Goal: Task Accomplishment & Management: Manage account settings

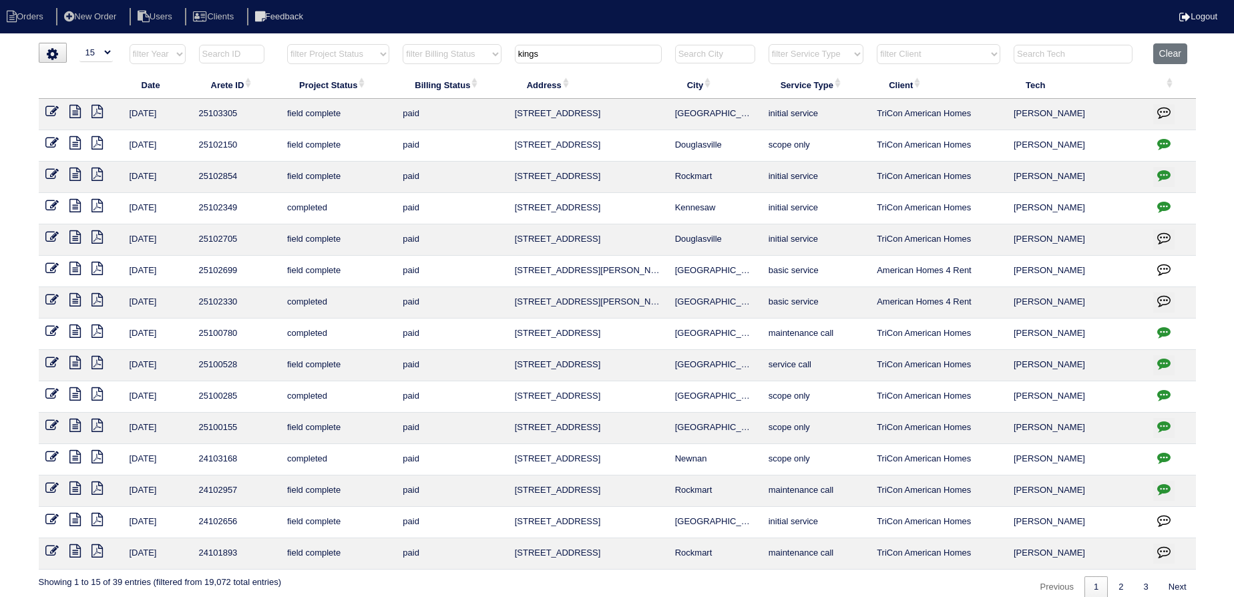
select select "15"
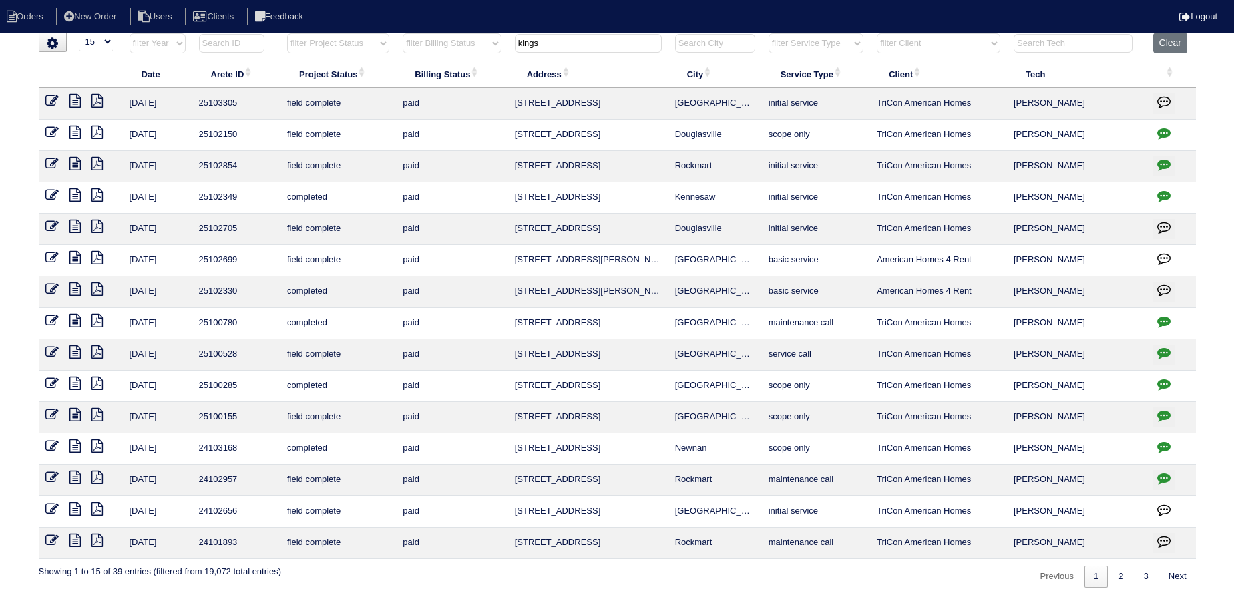
click at [600, 57] on th "kings" at bounding box center [588, 46] width 160 height 27
click at [588, 49] on input "kings" at bounding box center [588, 43] width 147 height 19
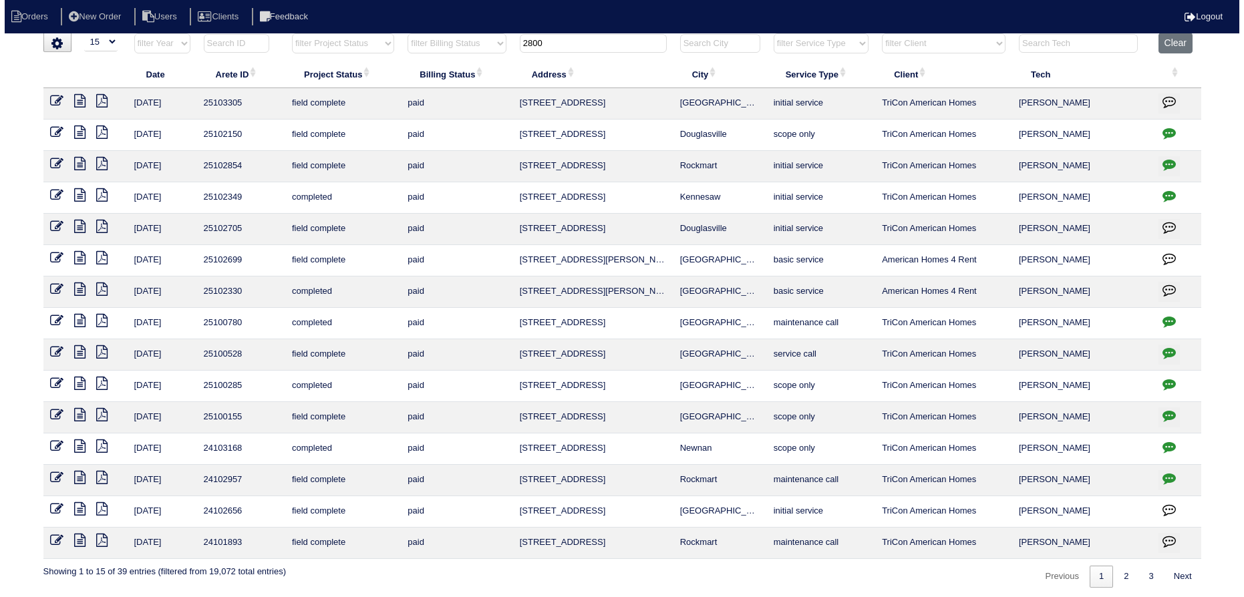
scroll to position [0, 0]
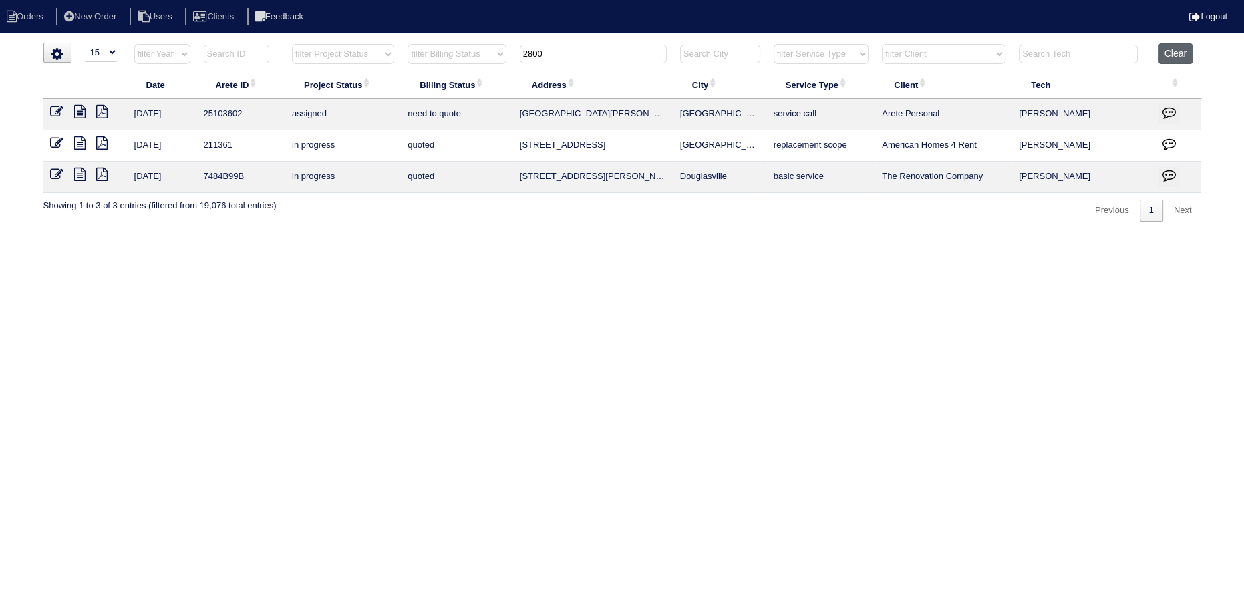
type input "2800"
click at [1173, 53] on button "Clear" at bounding box center [1175, 53] width 34 height 21
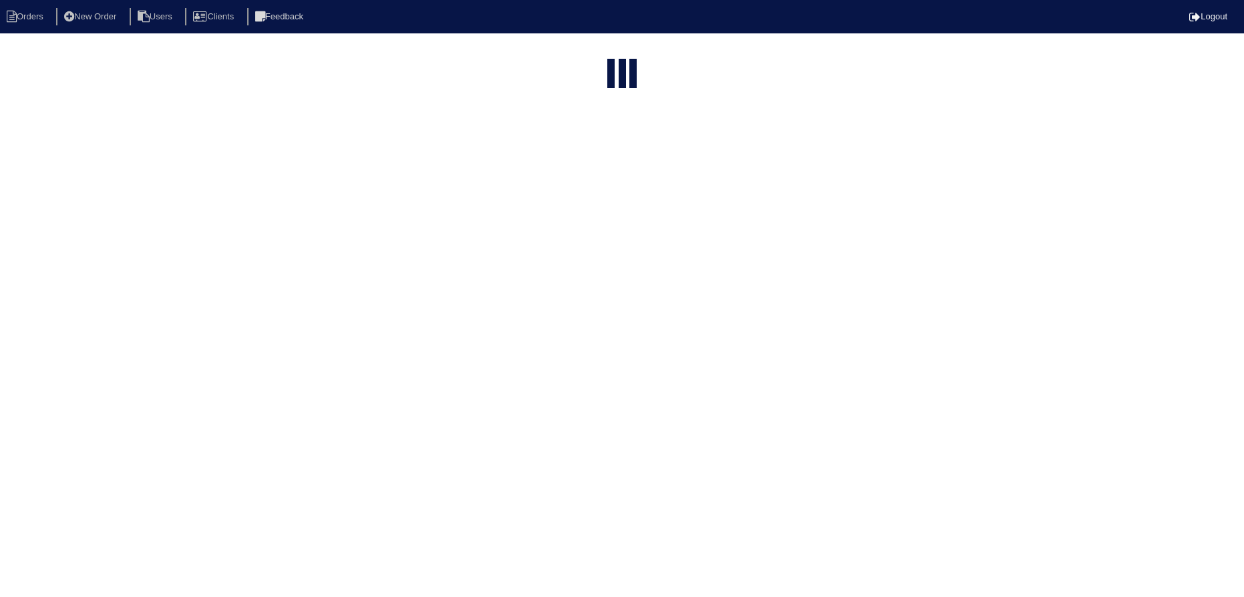
select select "15"
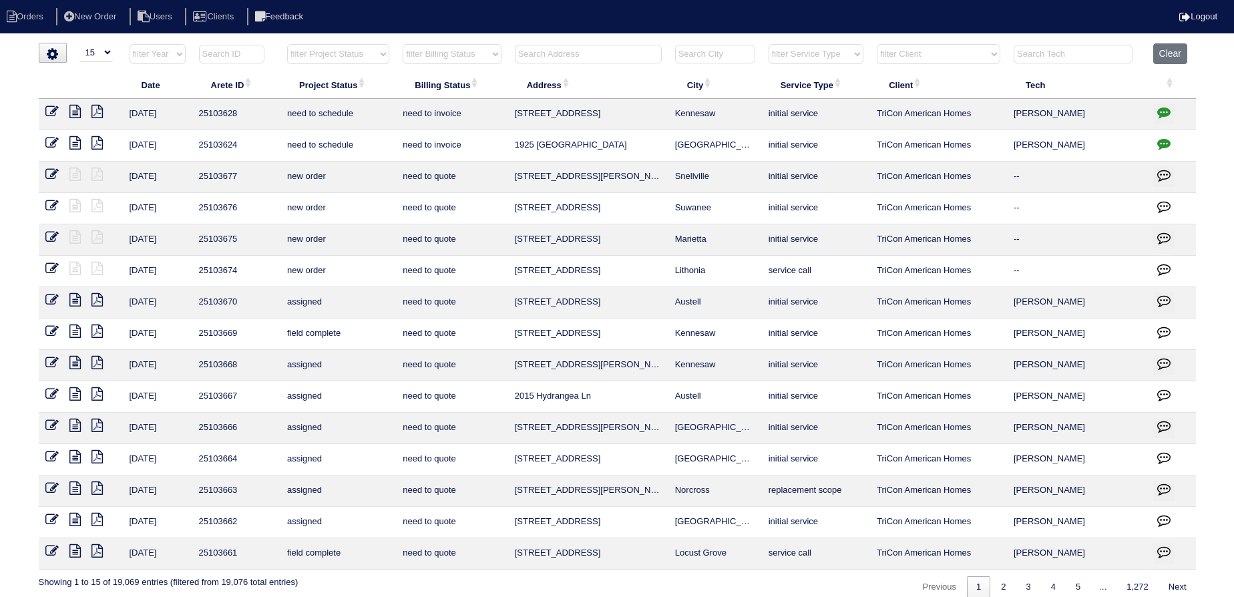
click at [584, 58] on input "text" at bounding box center [588, 54] width 147 height 19
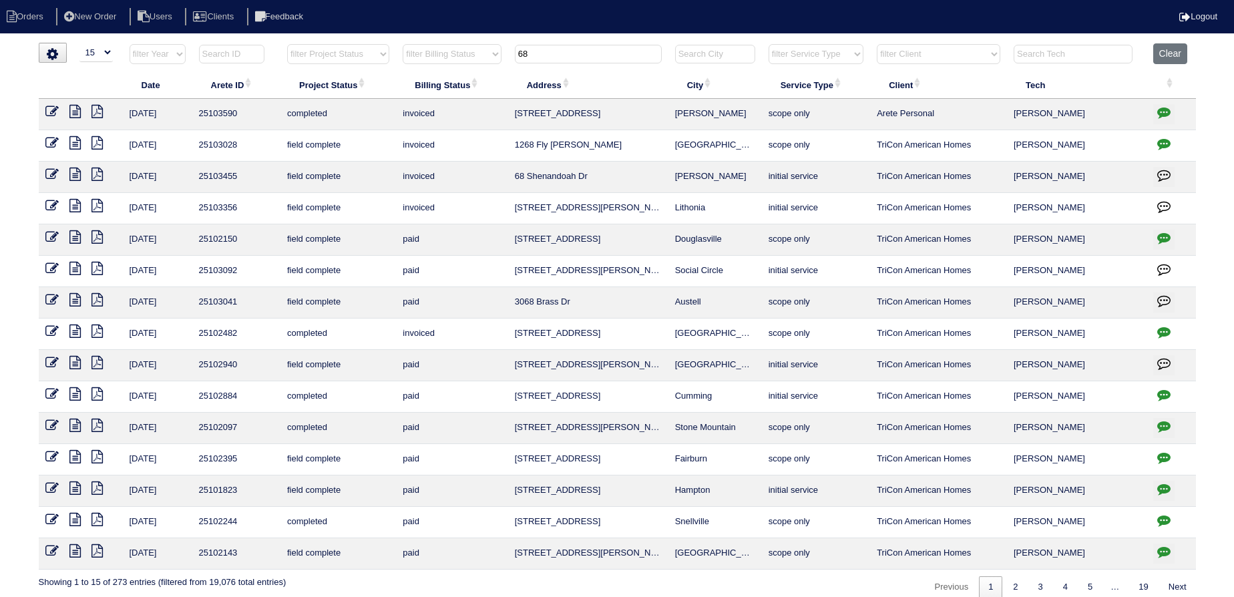
drag, startPoint x: 571, startPoint y: 57, endPoint x: 444, endPoint y: 64, distance: 127.1
click at [441, 64] on tr "filter Year -- Any Year -- 2025 2024 2023 2022 2021 2020 2019 filter Project St…" at bounding box center [617, 56] width 1157 height 27
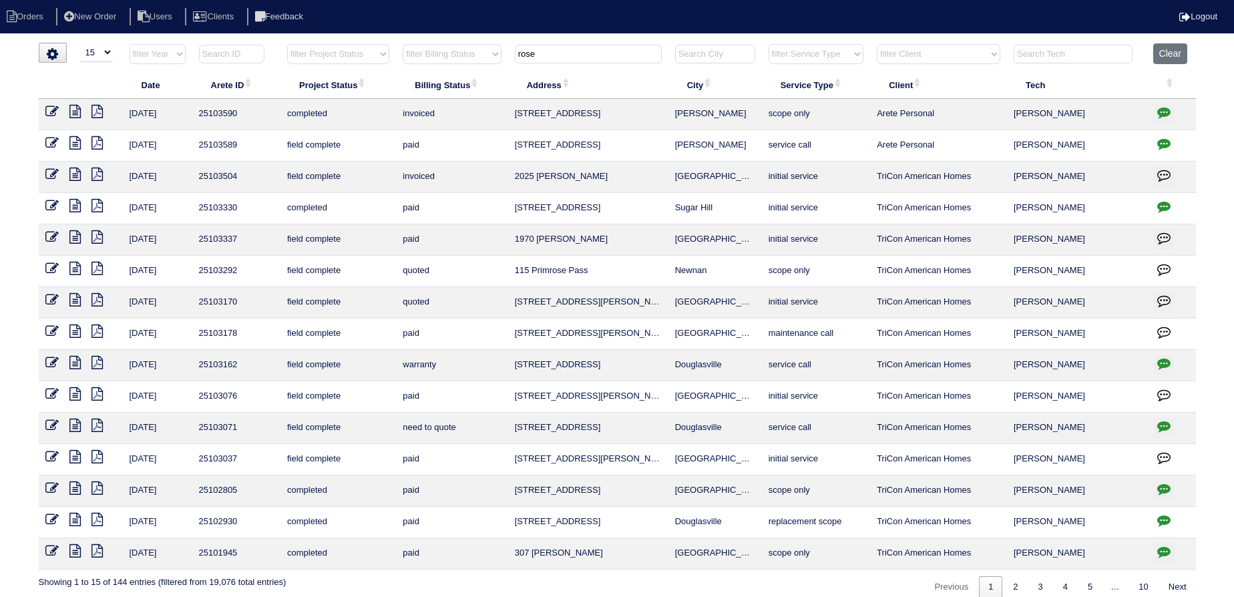
type input "rose"
click at [1169, 137] on icon "button" at bounding box center [1163, 143] width 13 height 13
type textarea "10/1/25 - Justin has cash payment of $150 - rk"
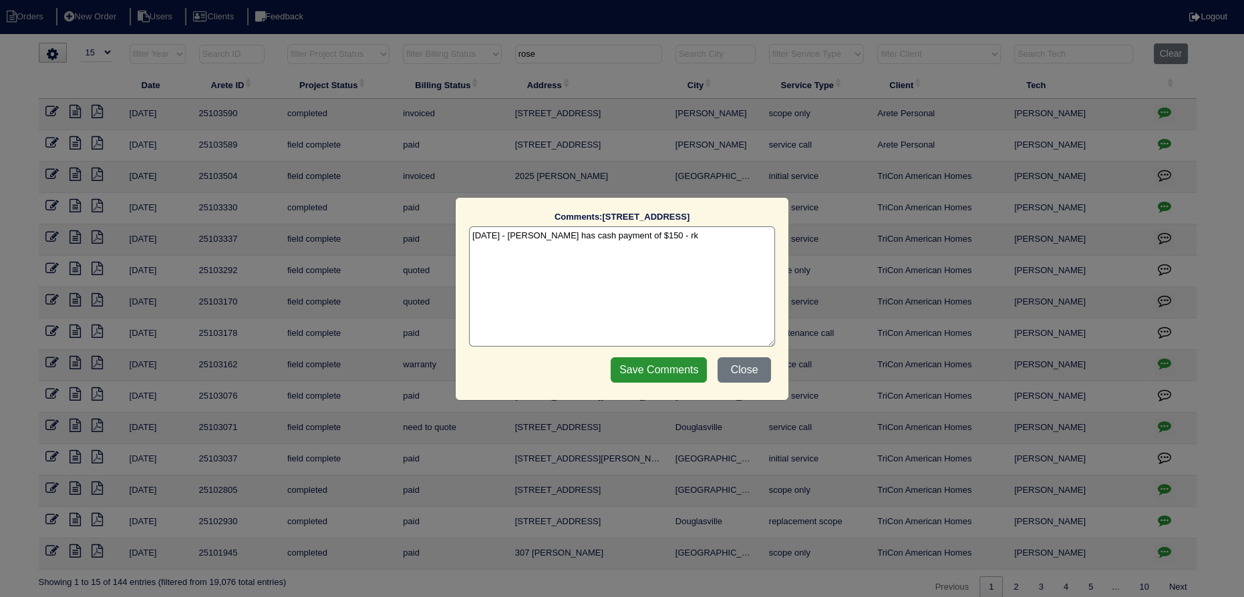
click at [1169, 136] on div "Comments: 66 Rosedale Drive unit B The comments on file have changed since you …" at bounding box center [622, 298] width 1244 height 597
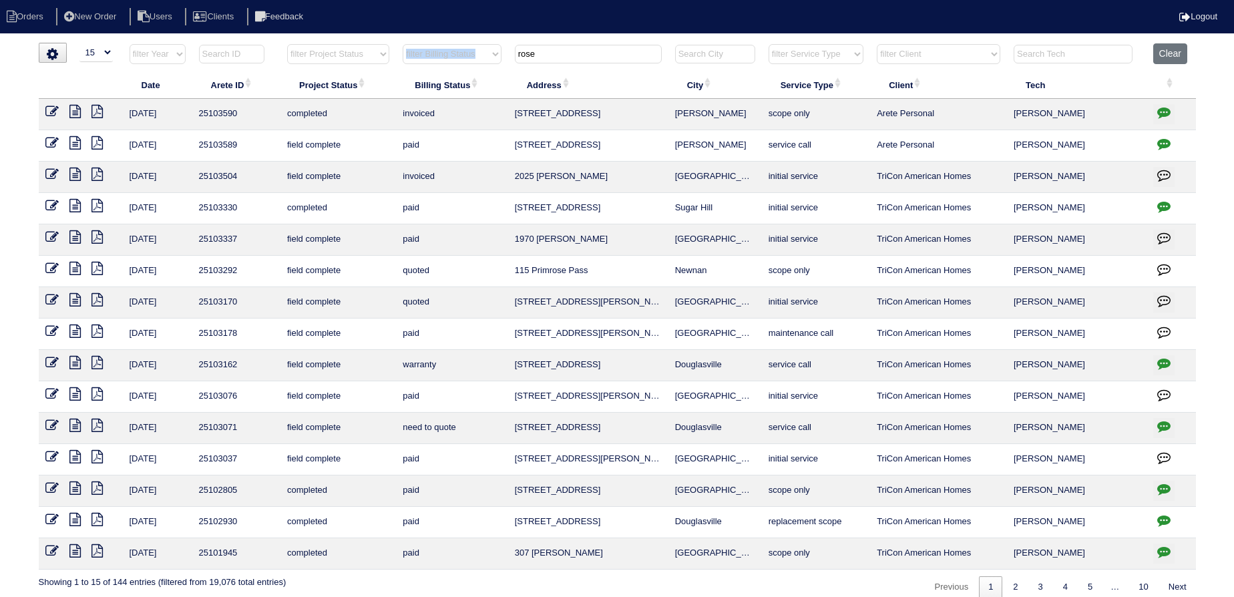
click at [502, 69] on tr "filter Year -- Any Year -- 2025 2024 2023 2022 2021 2020 2019 filter Project St…" at bounding box center [617, 56] width 1157 height 27
click at [577, 51] on input "rose" at bounding box center [588, 54] width 147 height 19
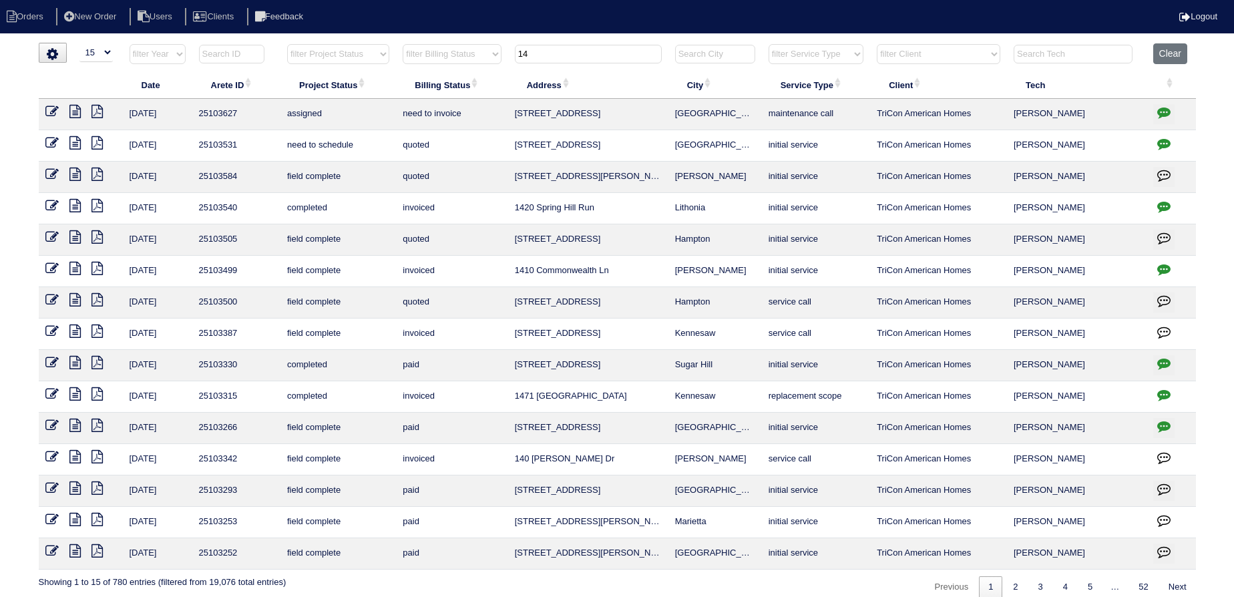
type input "14"
click at [81, 115] on link at bounding box center [80, 113] width 22 height 10
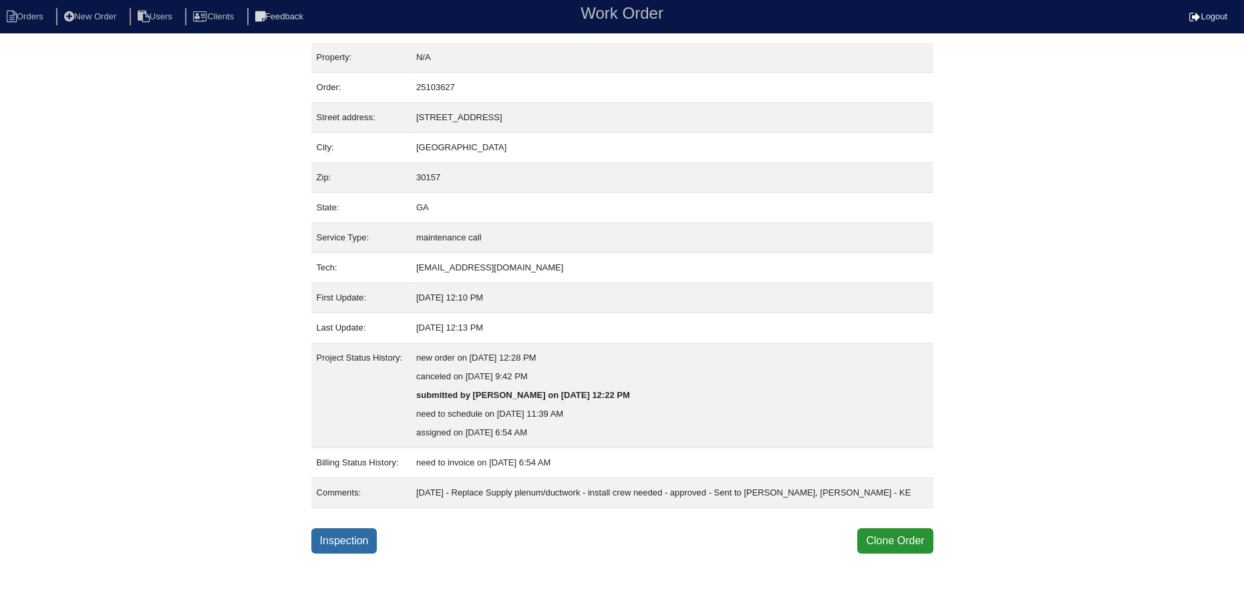
click at [370, 546] on link "Inspection" at bounding box center [344, 540] width 66 height 25
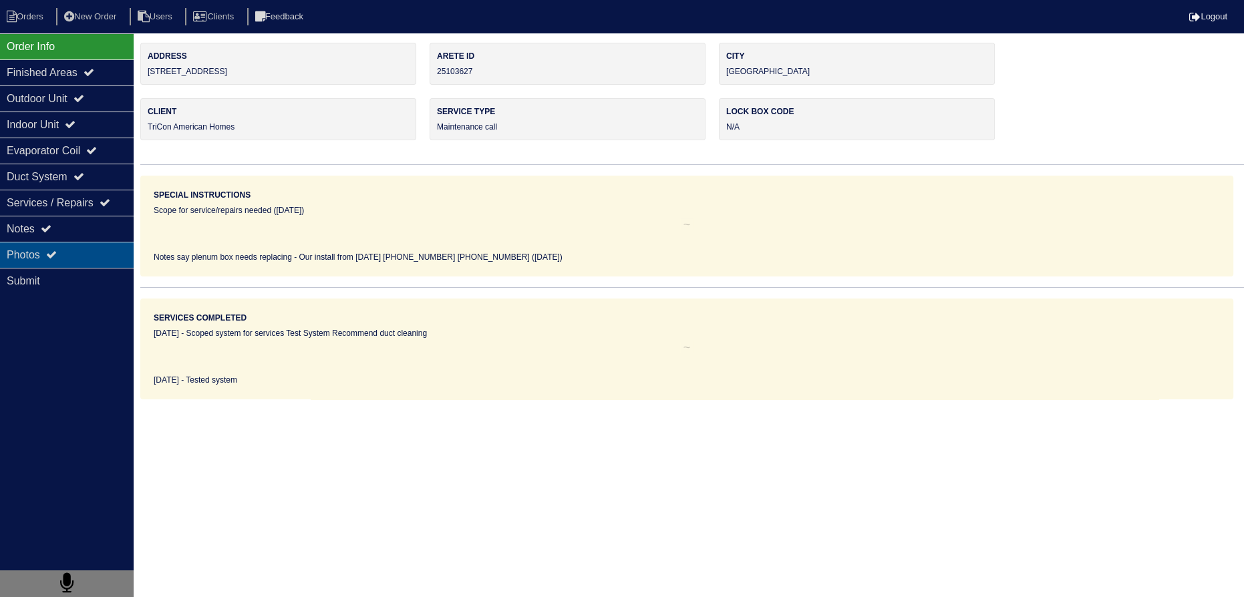
click at [79, 242] on div "Photos" at bounding box center [67, 255] width 134 height 26
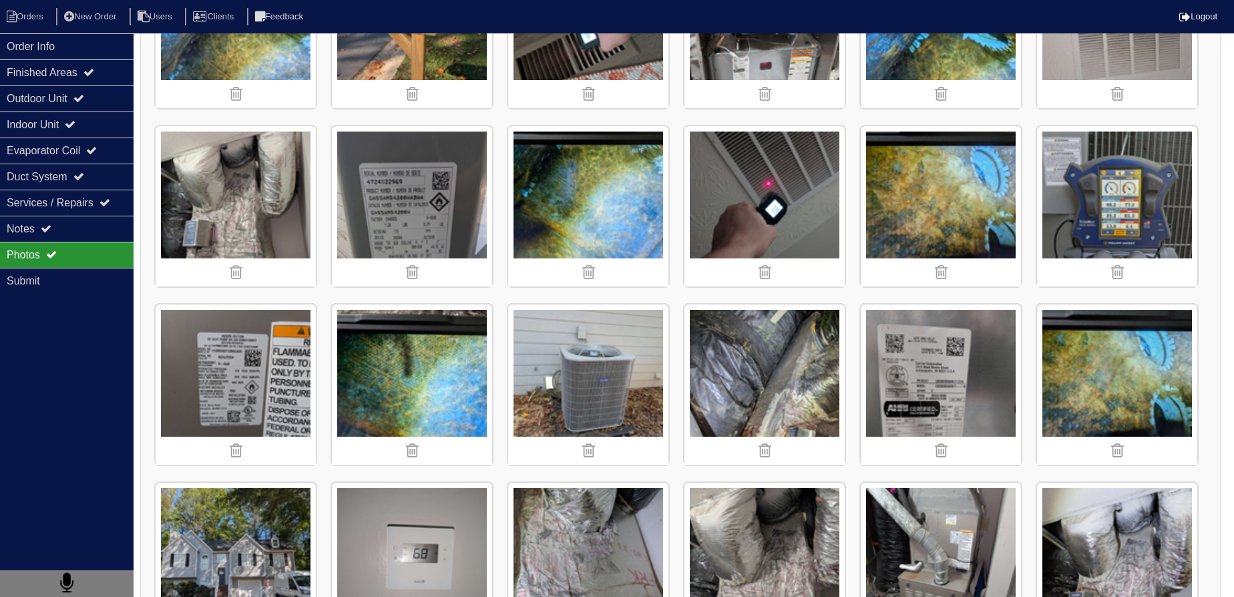
scroll to position [303, 0]
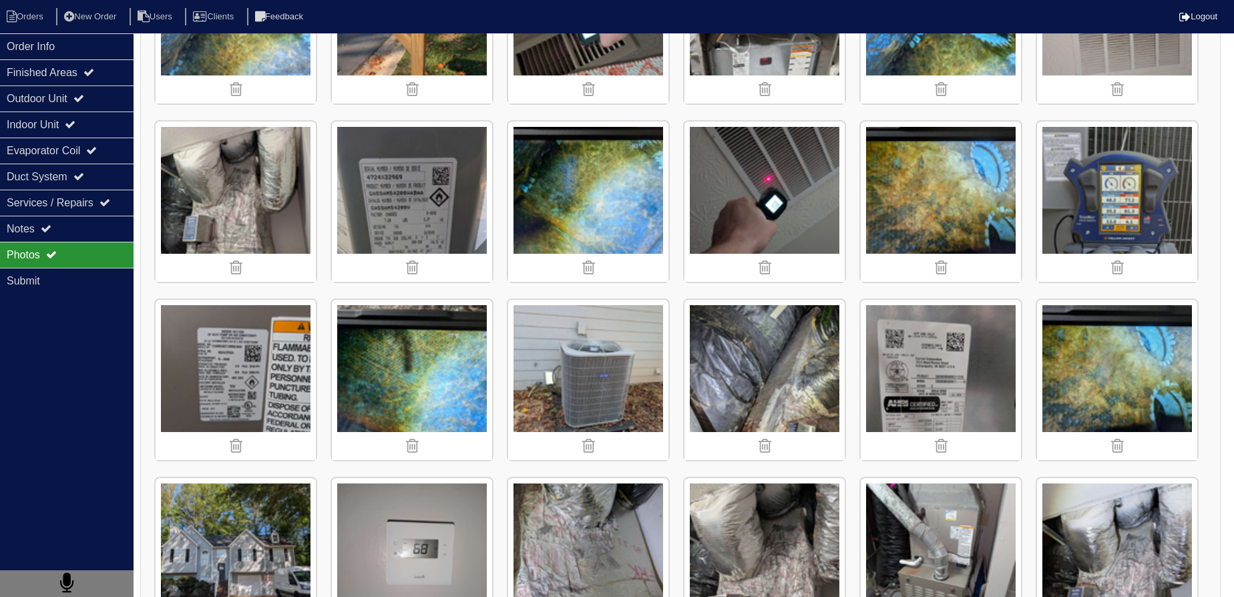
click at [236, 195] on img at bounding box center [236, 202] width 160 height 160
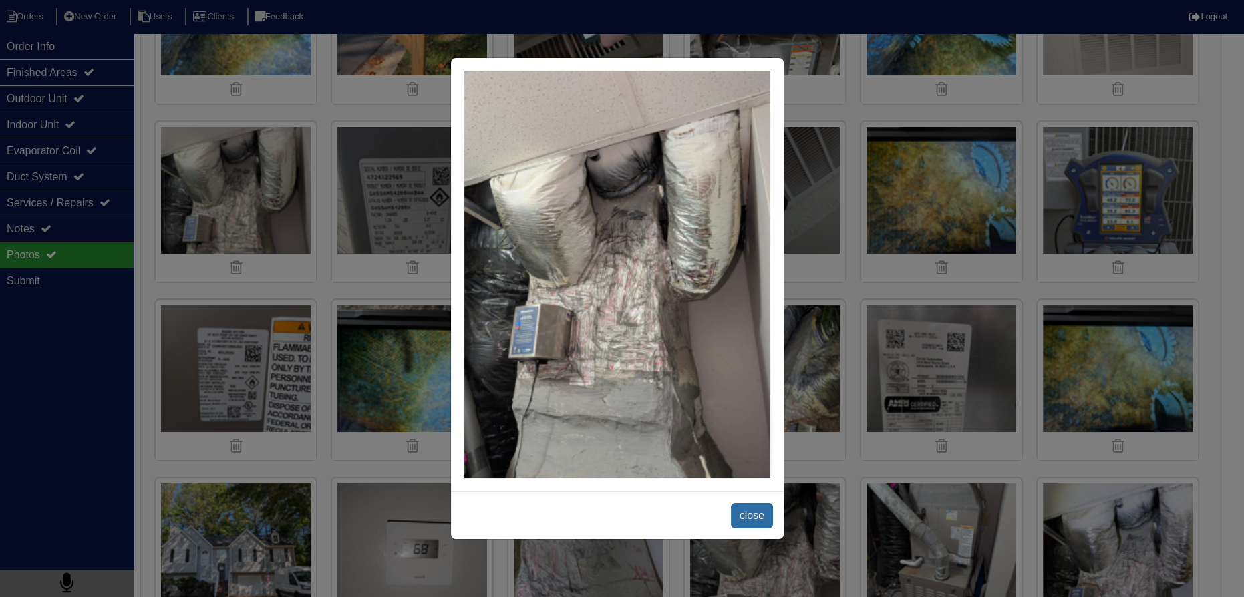
click at [759, 518] on span "close" at bounding box center [752, 515] width 42 height 25
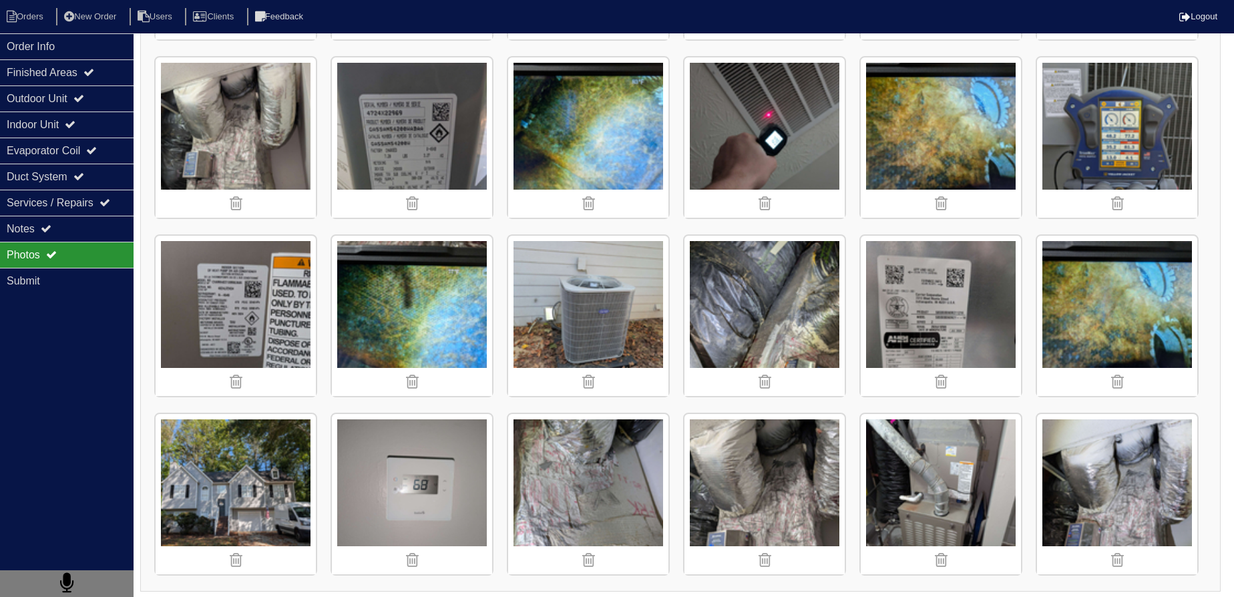
scroll to position [370, 0]
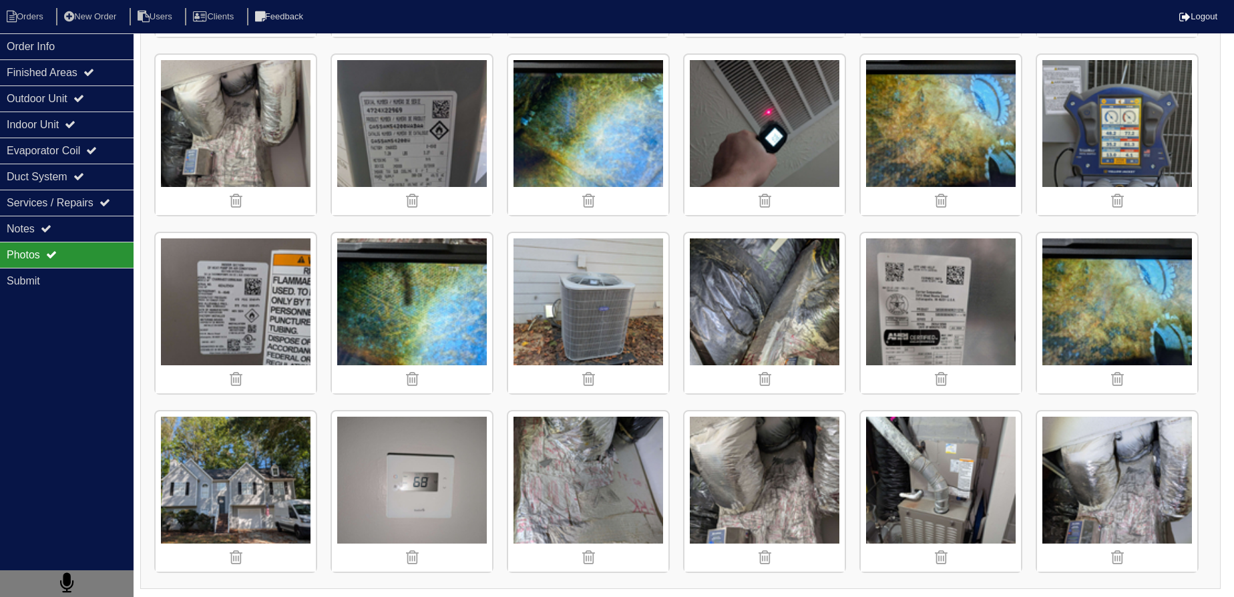
click at [788, 460] on img at bounding box center [765, 491] width 160 height 160
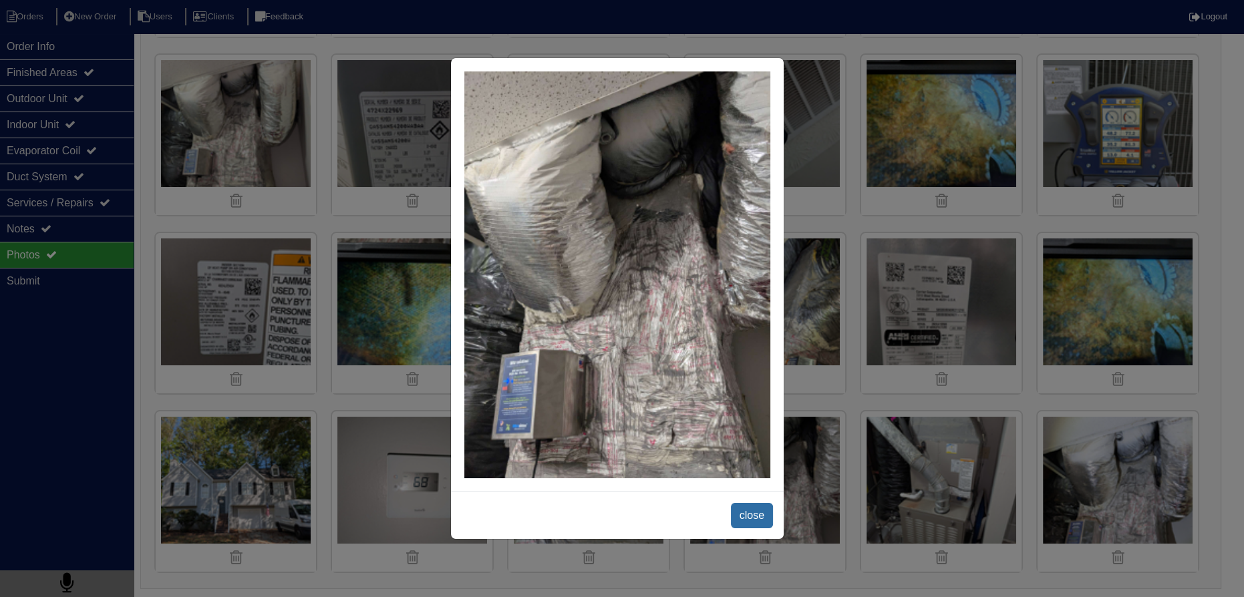
click at [766, 522] on span "close" at bounding box center [752, 515] width 42 height 25
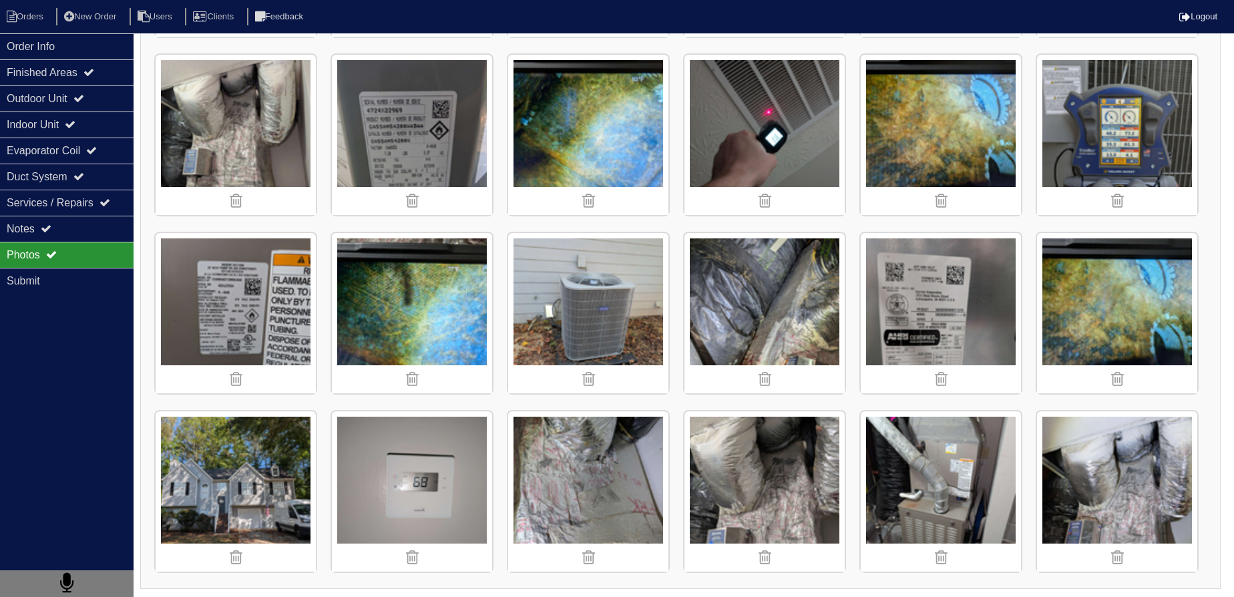
click at [296, 119] on img at bounding box center [236, 135] width 160 height 160
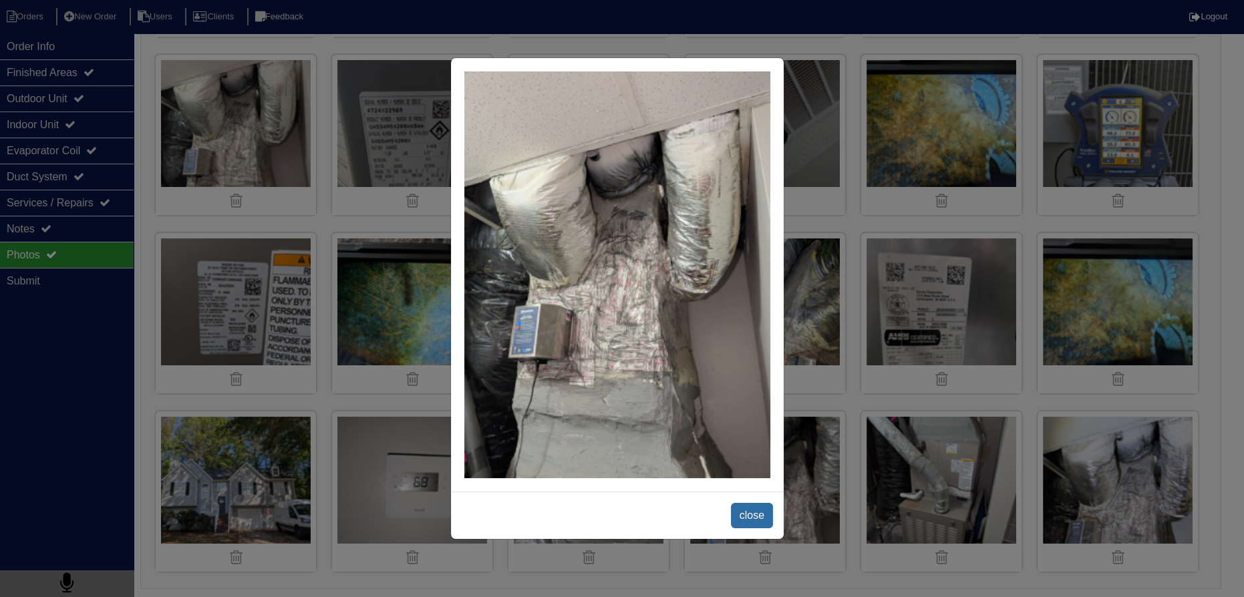
click at [755, 520] on span "close" at bounding box center [752, 515] width 42 height 25
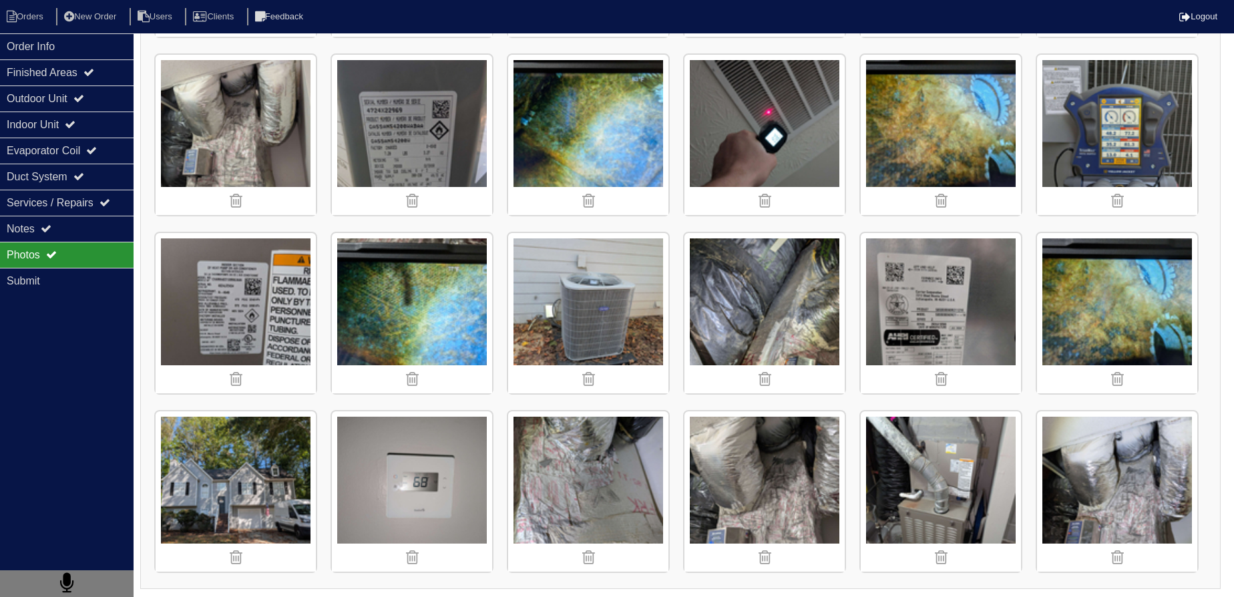
click at [252, 478] on img at bounding box center [236, 491] width 160 height 160
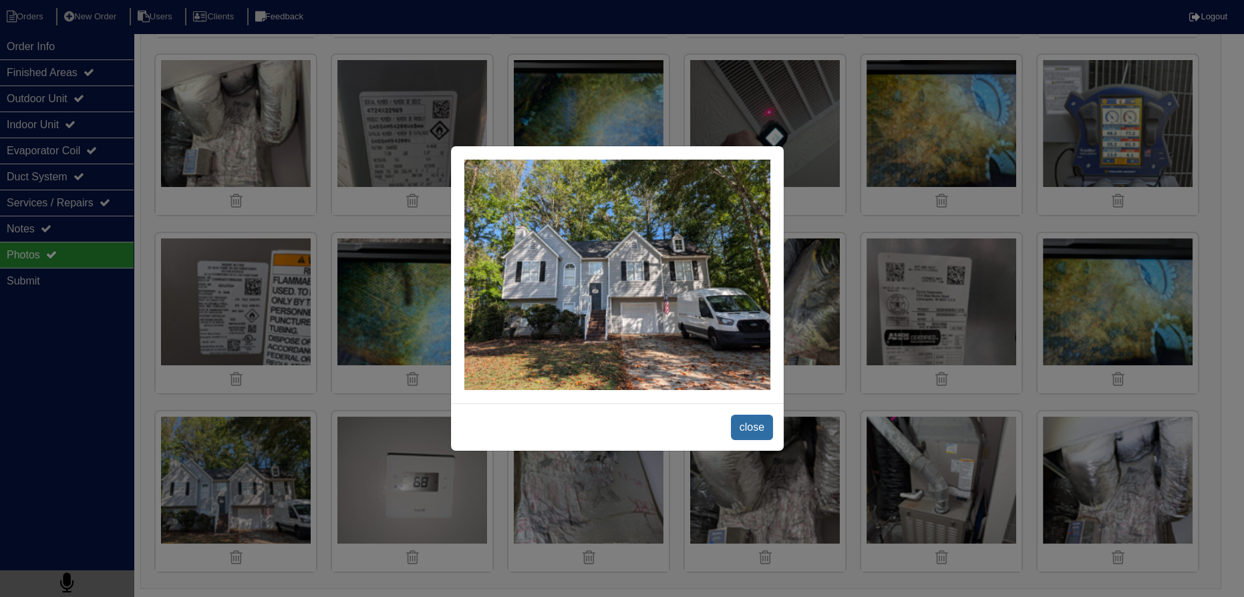
click at [759, 431] on span "close" at bounding box center [752, 427] width 42 height 25
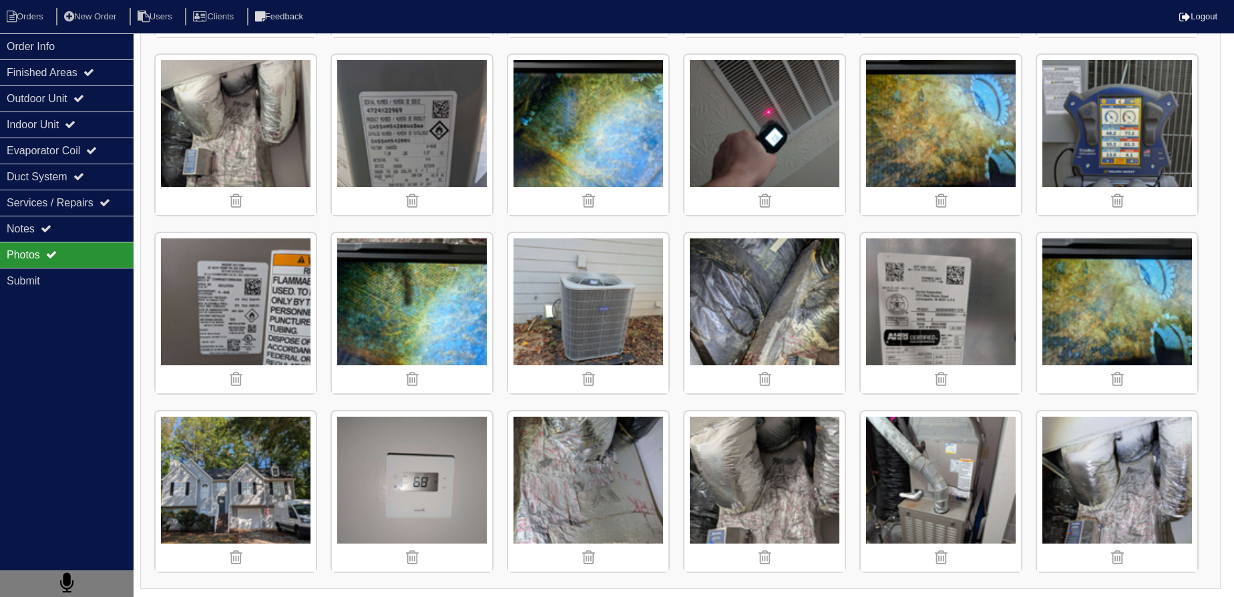
click at [1103, 462] on img at bounding box center [1117, 491] width 160 height 160
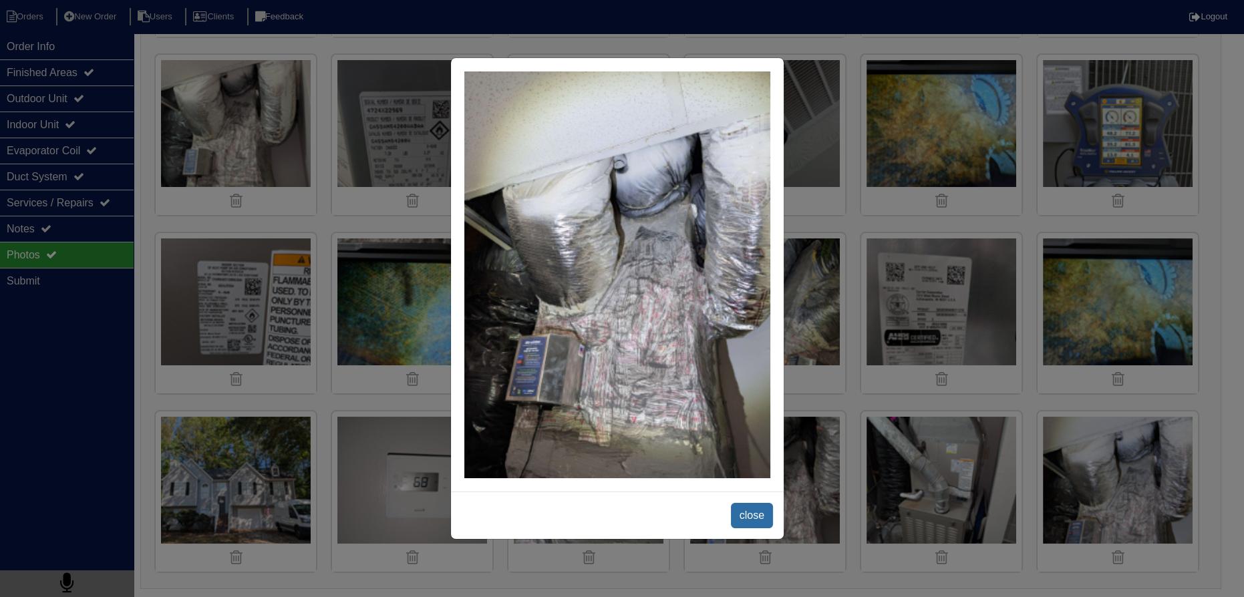
click at [747, 521] on span "close" at bounding box center [752, 515] width 42 height 25
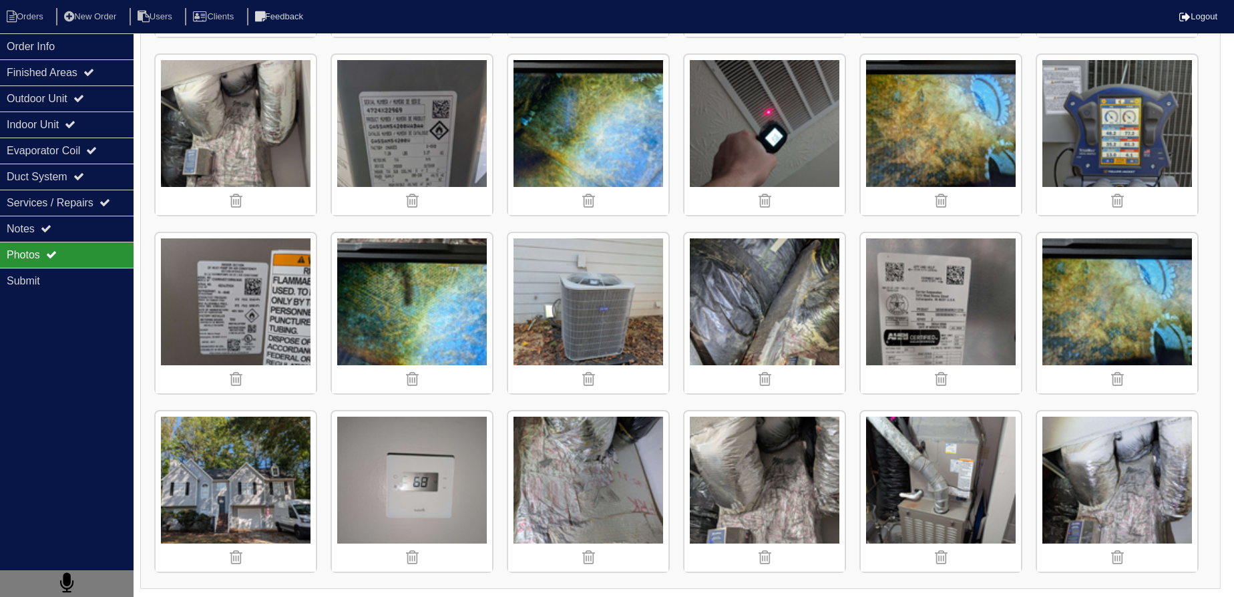
click at [773, 472] on img at bounding box center [765, 491] width 160 height 160
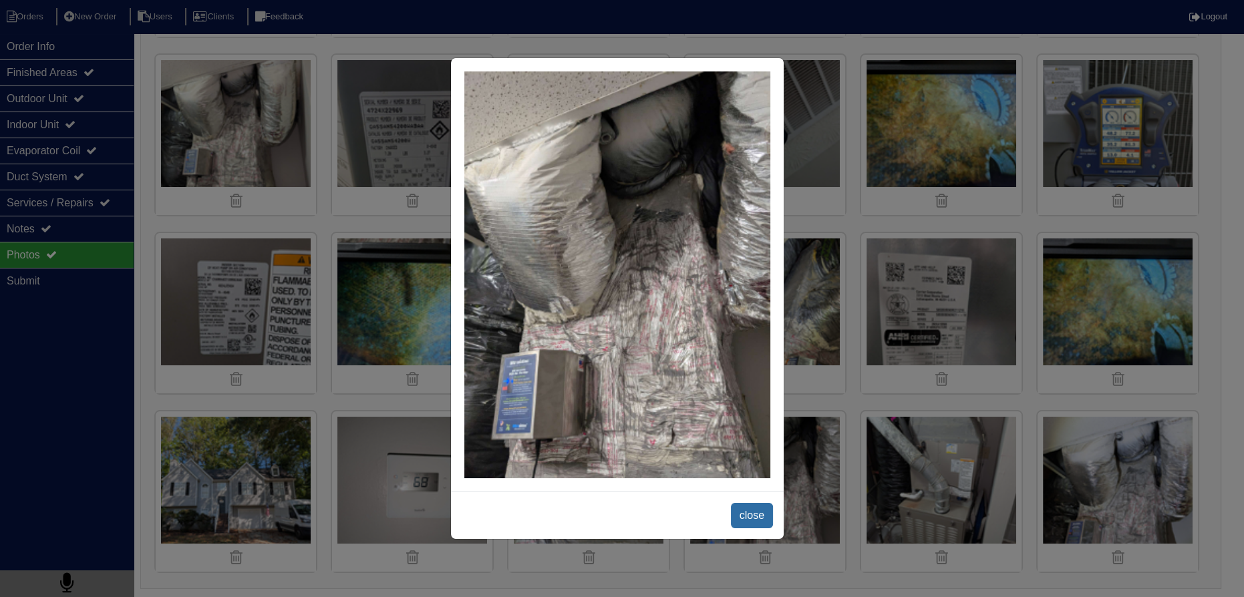
click at [757, 511] on span "close" at bounding box center [752, 515] width 42 height 25
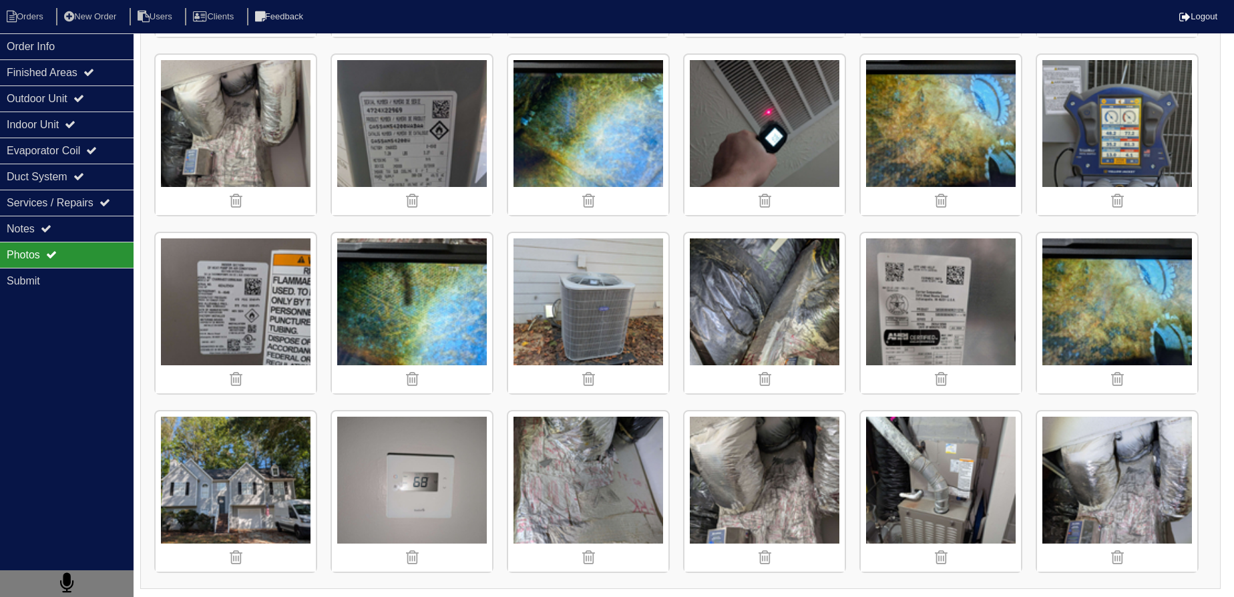
click at [803, 460] on img at bounding box center [765, 491] width 160 height 160
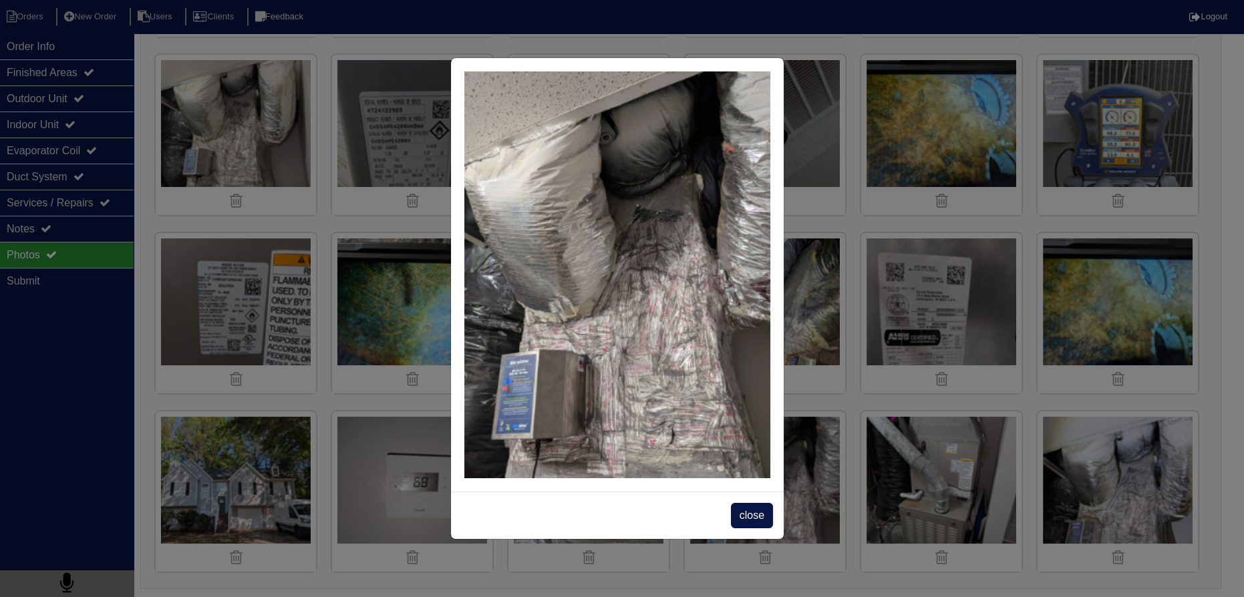
click at [754, 509] on span "close" at bounding box center [752, 515] width 42 height 25
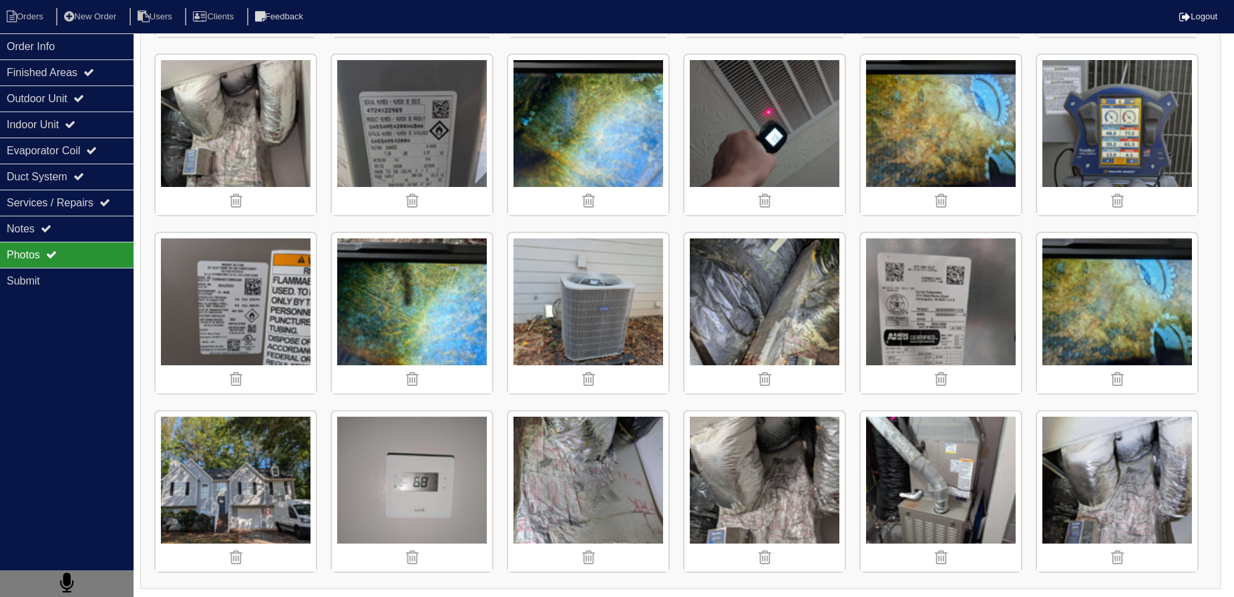
click at [223, 118] on img at bounding box center [236, 135] width 160 height 160
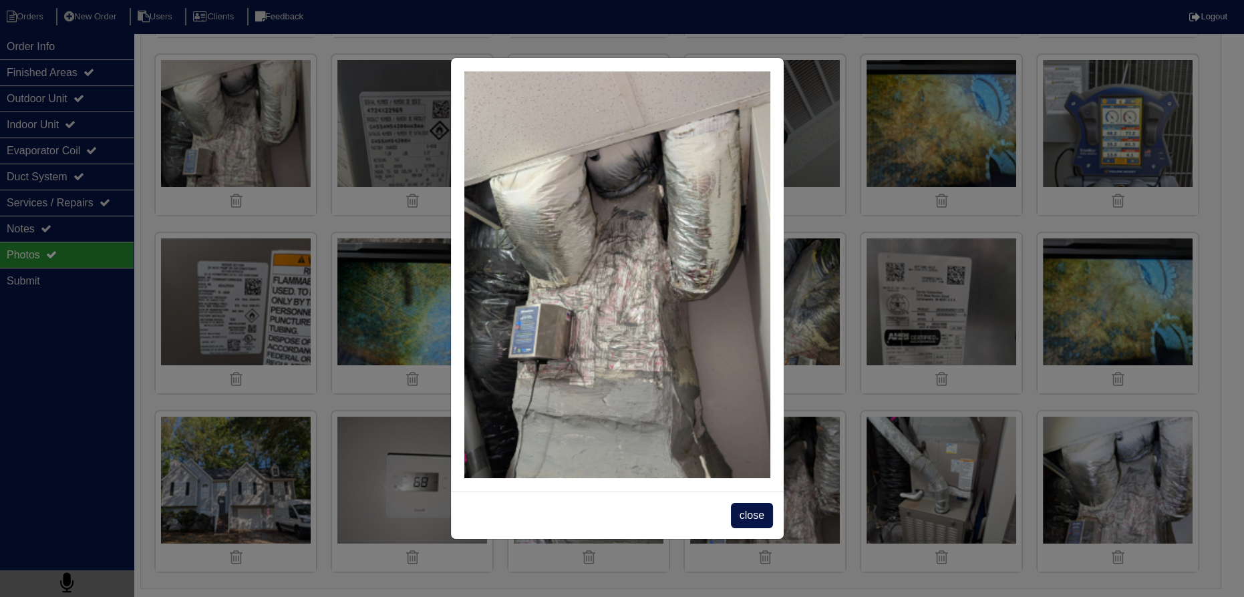
drag, startPoint x: 748, startPoint y: 513, endPoint x: 734, endPoint y: 477, distance: 38.7
click at [749, 512] on span "close" at bounding box center [752, 515] width 42 height 25
